Goal: Book appointment/travel/reservation

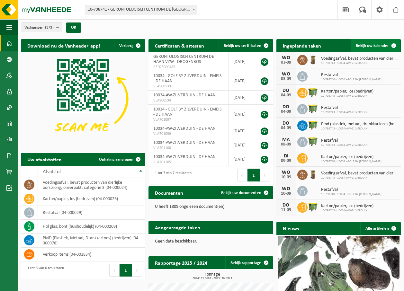
click at [392, 46] on span at bounding box center [393, 45] width 13 height 13
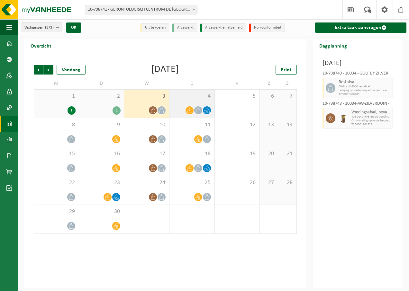
click at [193, 104] on div "4" at bounding box center [191, 104] width 45 height 28
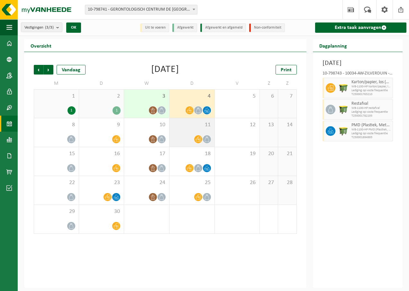
click at [202, 135] on div at bounding box center [192, 139] width 39 height 9
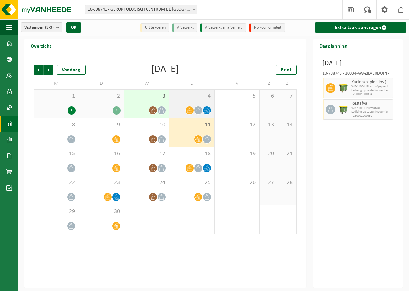
click at [197, 103] on div "4" at bounding box center [191, 104] width 45 height 28
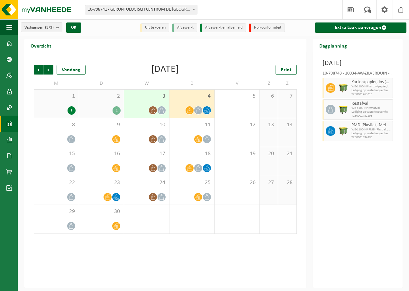
click at [149, 106] on div at bounding box center [146, 110] width 39 height 9
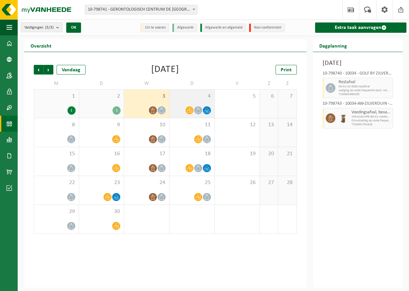
click at [197, 101] on div "4" at bounding box center [191, 104] width 45 height 28
